Goal: Find contact information: Find contact information

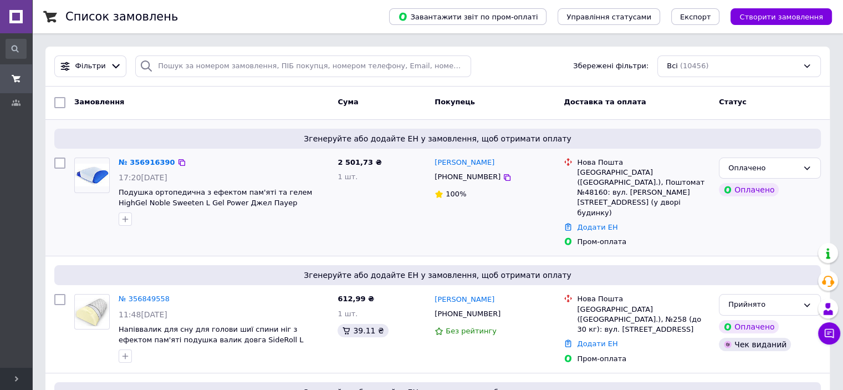
click at [262, 207] on span "Подушка ортопедична з ефектом пам'яті та гелем HighGel Noble Sweeten L Gel Powe…" at bounding box center [224, 197] width 210 height 21
click at [263, 206] on span "Подушка ортопедична з ефектом пам'яті та гелем HighGel Noble Sweeten L Gel Powe…" at bounding box center [216, 202] width 194 height 29
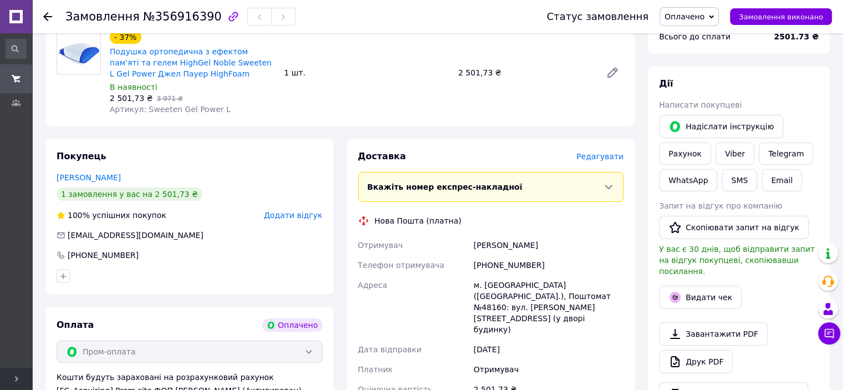
scroll to position [166, 0]
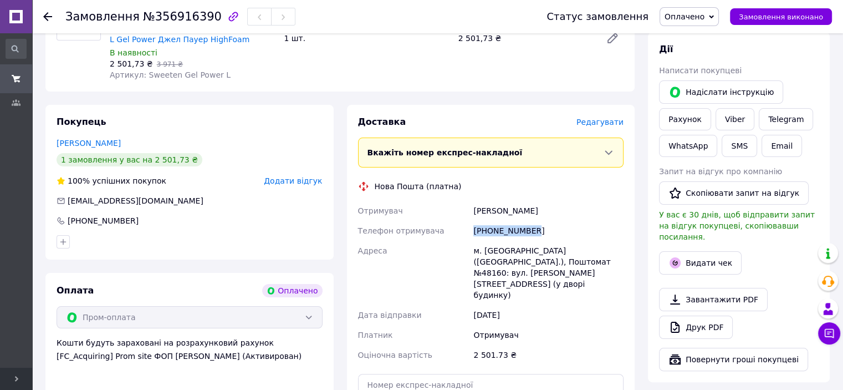
drag, startPoint x: 531, startPoint y: 232, endPoint x: 471, endPoint y: 235, distance: 59.4
click at [471, 235] on div "[PHONE_NUMBER]" at bounding box center [548, 231] width 155 height 20
copy div "[PHONE_NUMBER]"
